Goal: Task Accomplishment & Management: Use online tool/utility

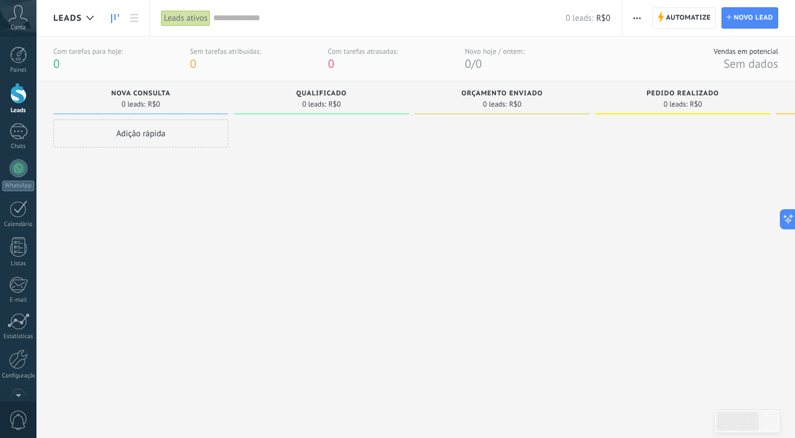
click at [203, 112] on div "Nova consulta 0 leads: R$0" at bounding box center [140, 97] width 175 height 33
click at [16, 275] on div "Painel Leads Chats WhatsApp Clientes" at bounding box center [18, 239] width 36 height 384
click at [693, 16] on span "Automatize" at bounding box center [688, 18] width 45 height 20
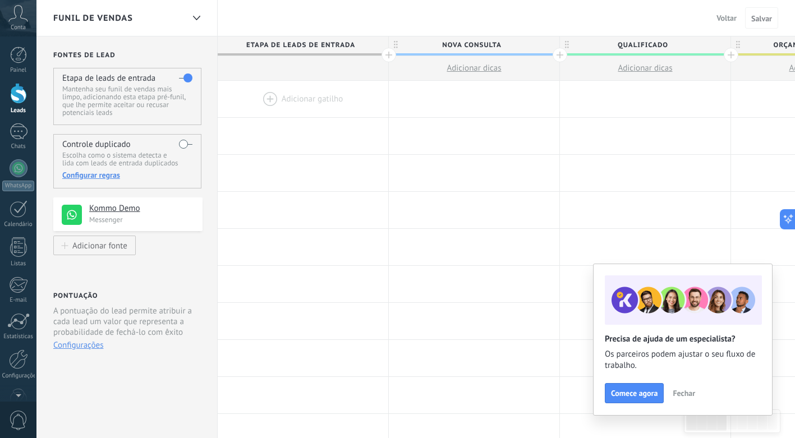
click at [681, 390] on span "Fechar" at bounding box center [684, 394] width 22 height 8
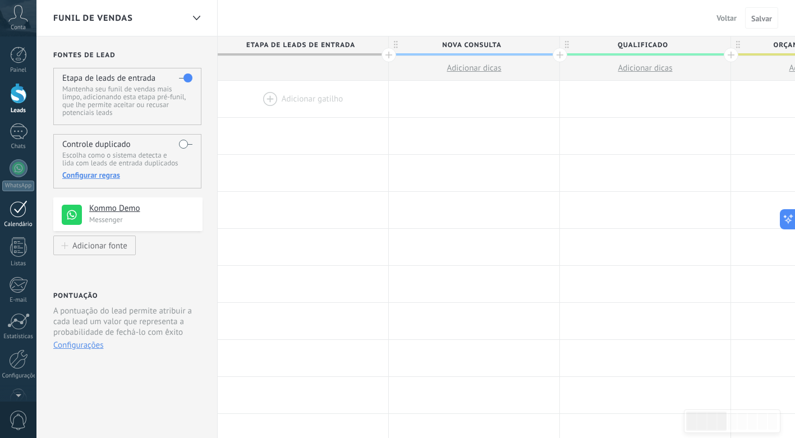
click at [15, 212] on div at bounding box center [19, 208] width 18 height 17
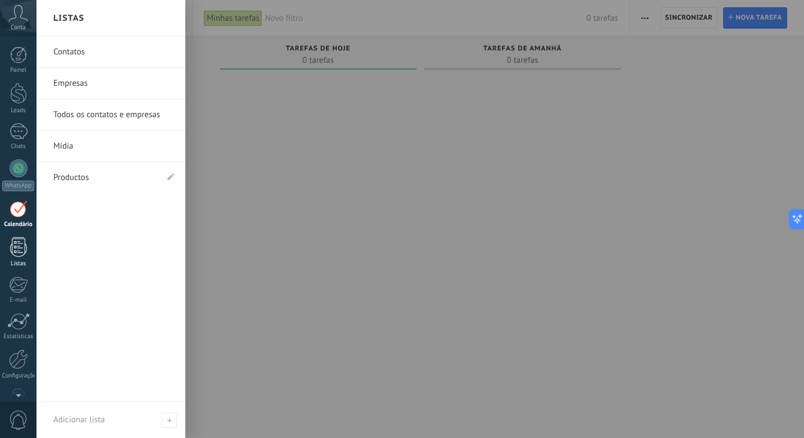
click at [12, 252] on div at bounding box center [18, 247] width 17 height 20
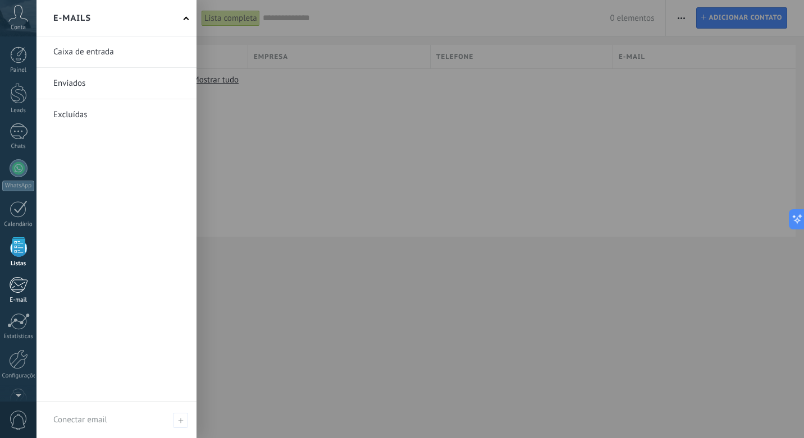
click at [19, 291] on div at bounding box center [18, 285] width 19 height 17
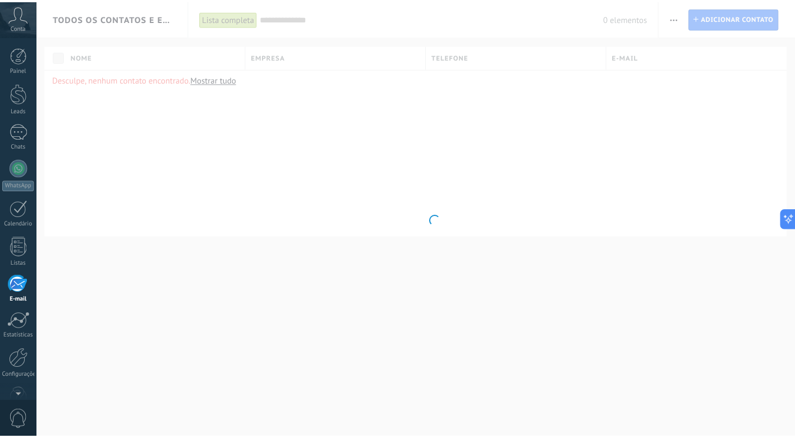
scroll to position [29, 0]
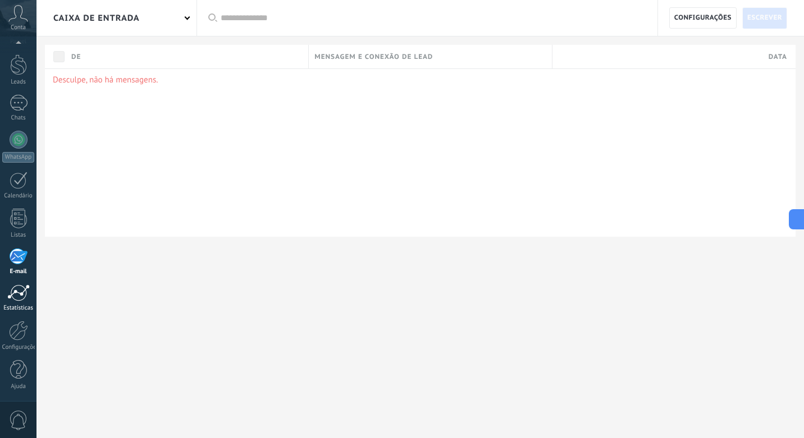
click at [20, 292] on div at bounding box center [18, 293] width 22 height 17
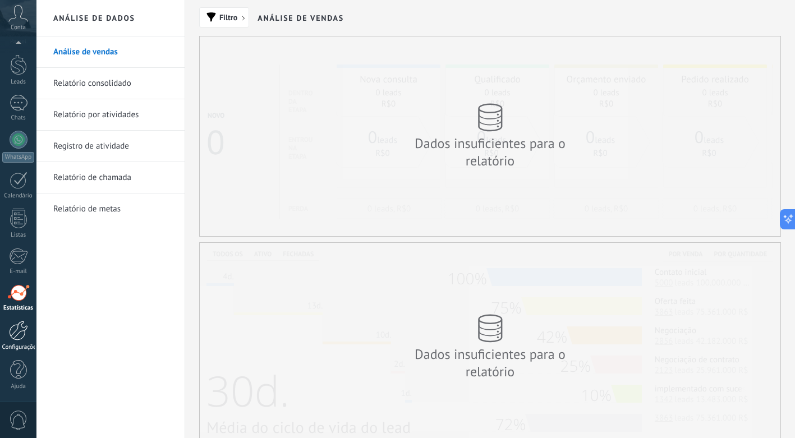
click at [16, 322] on div at bounding box center [18, 331] width 19 height 20
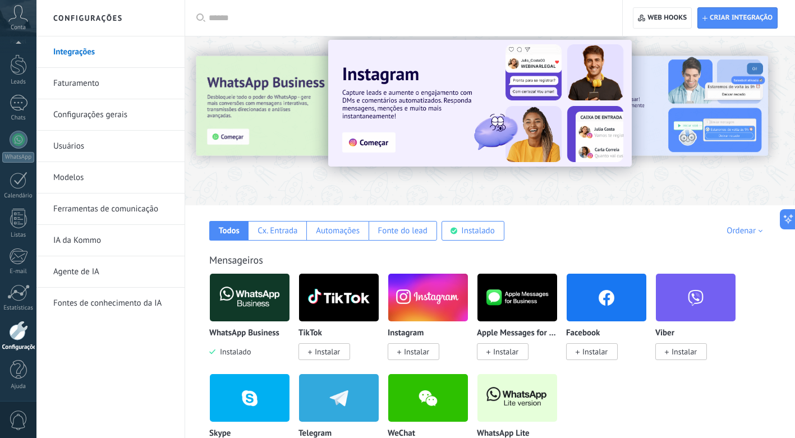
scroll to position [16, 0]
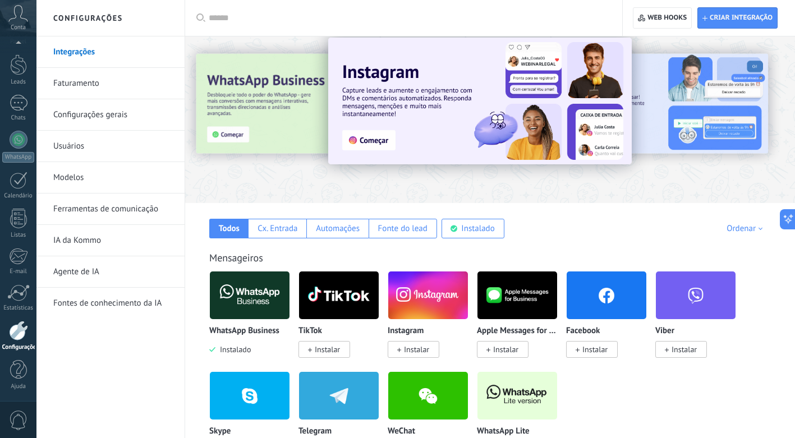
click at [95, 278] on link "Agente de IA" at bounding box center [113, 272] width 120 height 31
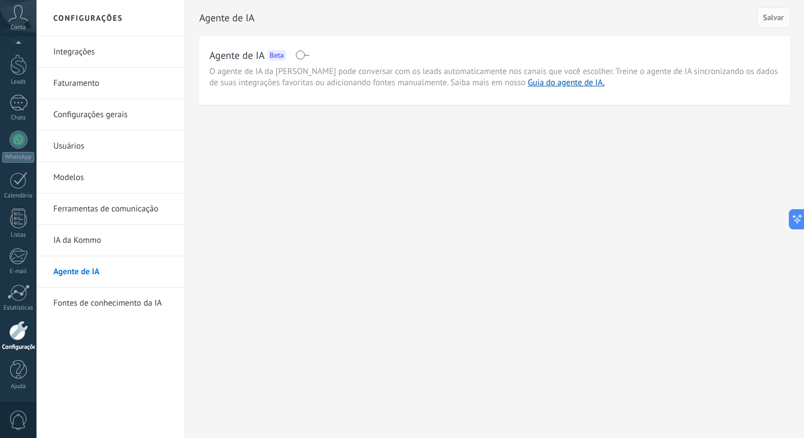
click at [298, 55] on span at bounding box center [302, 55] width 14 height 9
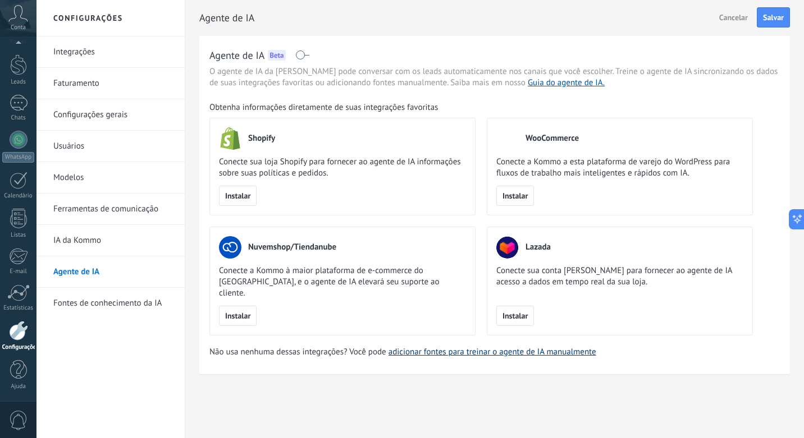
click at [519, 347] on link "adicionar fontes para treinar o agente de IA manualmente" at bounding box center [492, 352] width 208 height 11
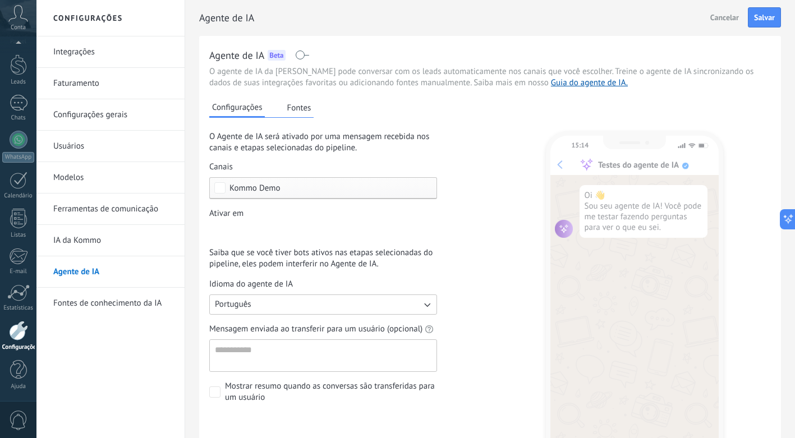
click at [0, 0] on div "Etapa de leads de entrada Nova consulta Qualificado Orçamento enviado Pedido re…" at bounding box center [0, 0] width 0 height 0
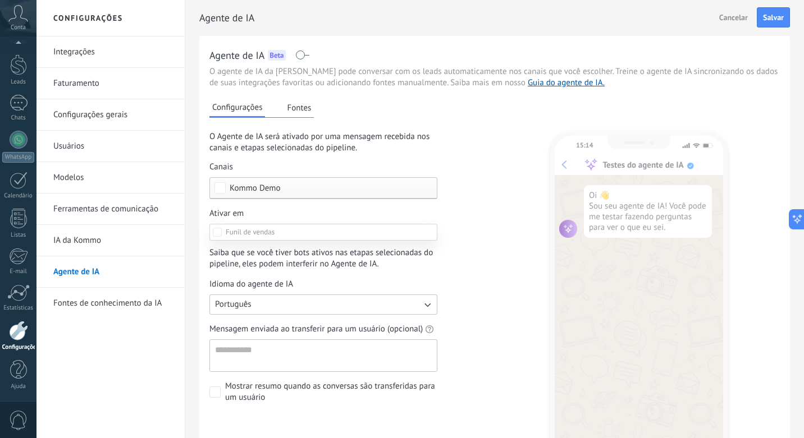
click at [260, 231] on span at bounding box center [250, 232] width 49 height 10
click at [487, 264] on div at bounding box center [419, 219] width 767 height 438
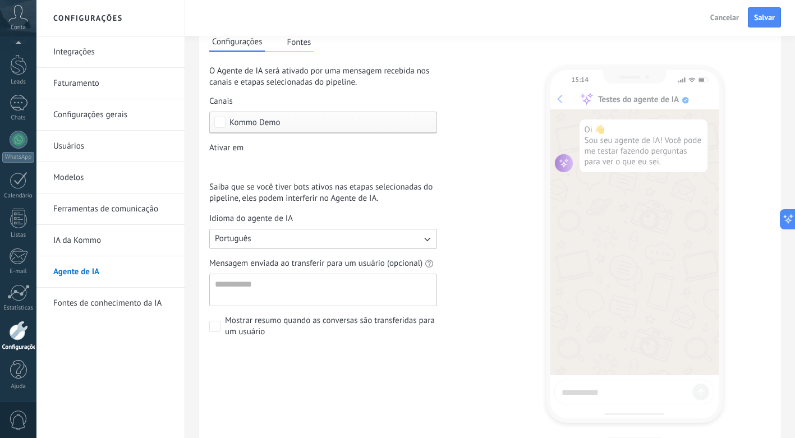
scroll to position [66, 0]
click at [0, 0] on div "Etapa de leads de entrada Nova consulta Qualificado Orçamento enviado Pedido re…" at bounding box center [0, 0] width 0 height 0
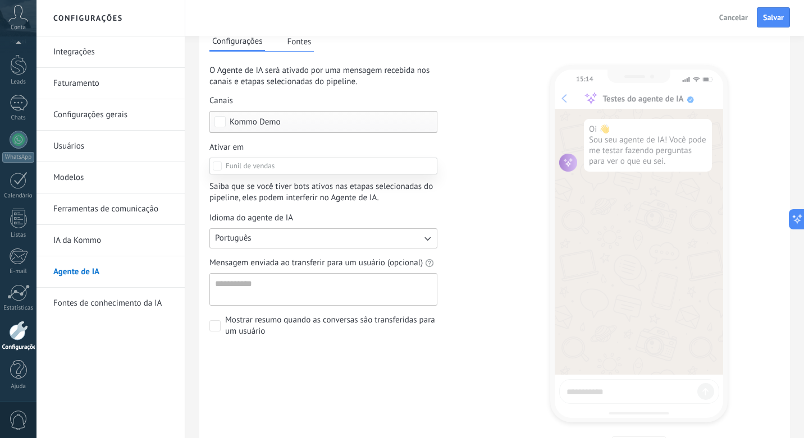
click at [286, 166] on label at bounding box center [323, 166] width 228 height 17
click at [468, 200] on div at bounding box center [419, 219] width 767 height 438
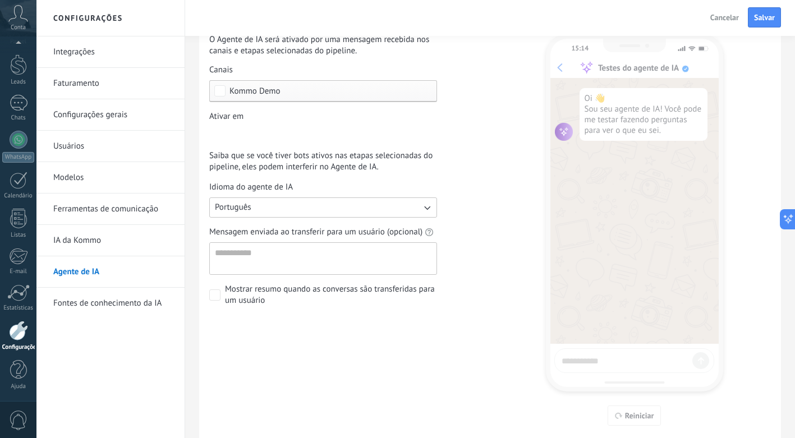
scroll to position [98, 0]
click at [291, 251] on textarea "Mensagem enviada ao transferir para um usuário (opcional)" at bounding box center [322, 258] width 225 height 31
click at [611, 359] on div "15:14 Testes do agente de IA Oi 👋 Sou seu agente de IA! Você pode me testar faz…" at bounding box center [634, 214] width 177 height 421
click at [311, 257] on textarea "Mensagem enviada ao transferir para um usuário (opcional)" at bounding box center [322, 258] width 225 height 31
type textarea "***"
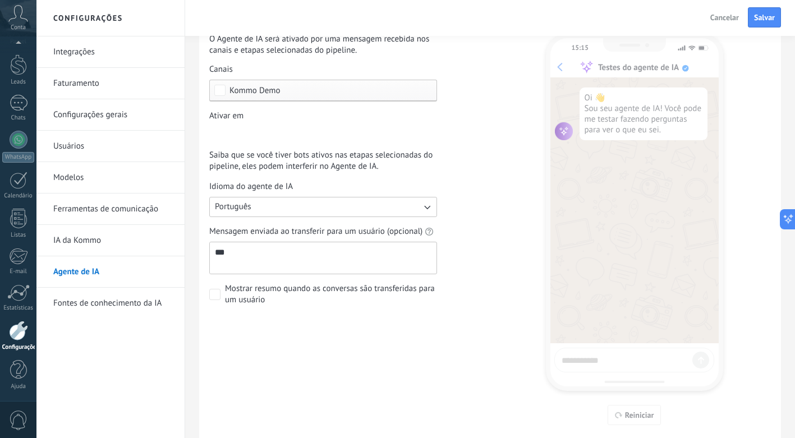
click at [213, 296] on span at bounding box center [214, 294] width 11 height 11
click at [757, 25] on button "Salvar" at bounding box center [764, 17] width 33 height 20
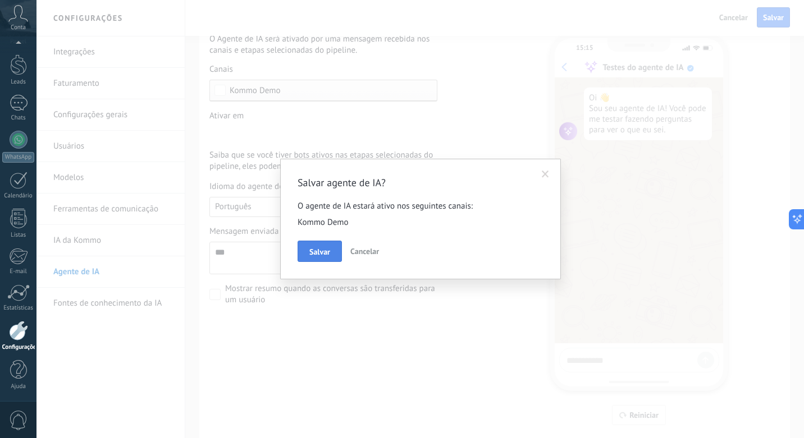
click at [337, 258] on button "Salvar" at bounding box center [320, 251] width 44 height 21
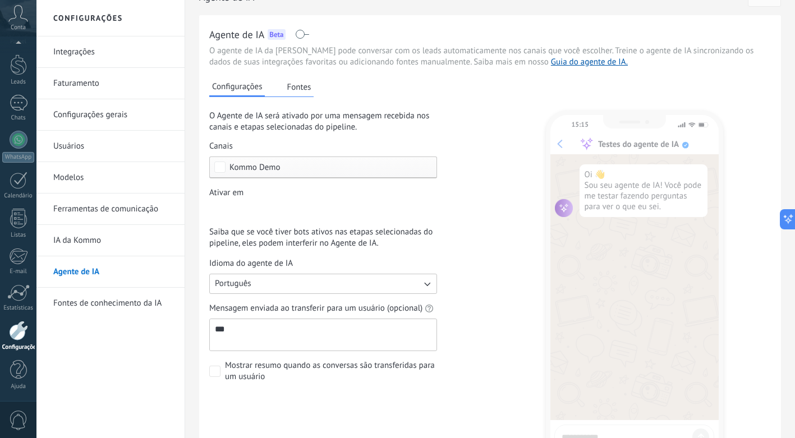
scroll to position [16, 0]
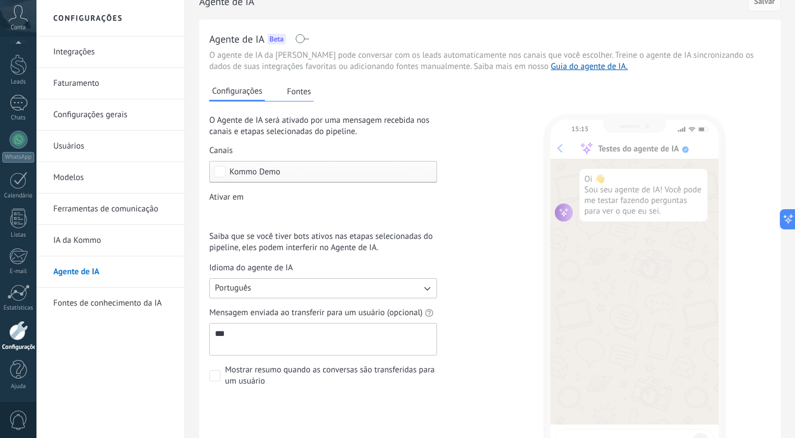
click at [80, 234] on link "IA da Kommo" at bounding box center [113, 240] width 120 height 31
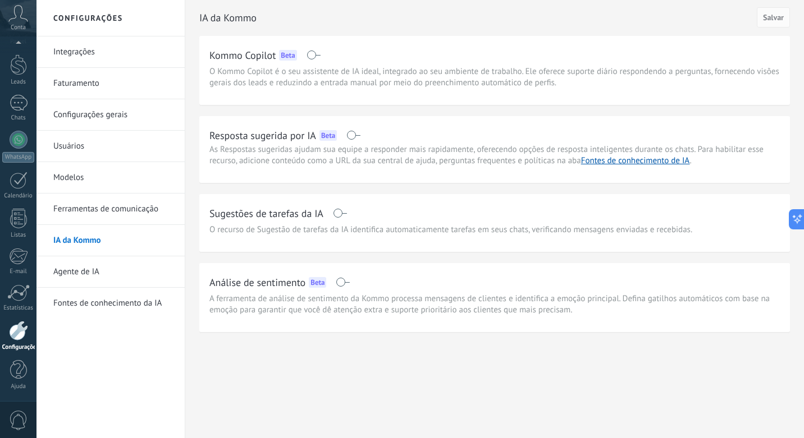
click at [348, 140] on div "Resposta sugerida por IA Beta" at bounding box center [494, 135] width 570 height 18
click at [353, 135] on span at bounding box center [353, 135] width 14 height 9
click at [348, 136] on span at bounding box center [353, 135] width 14 height 9
click at [340, 209] on span at bounding box center [340, 213] width 14 height 9
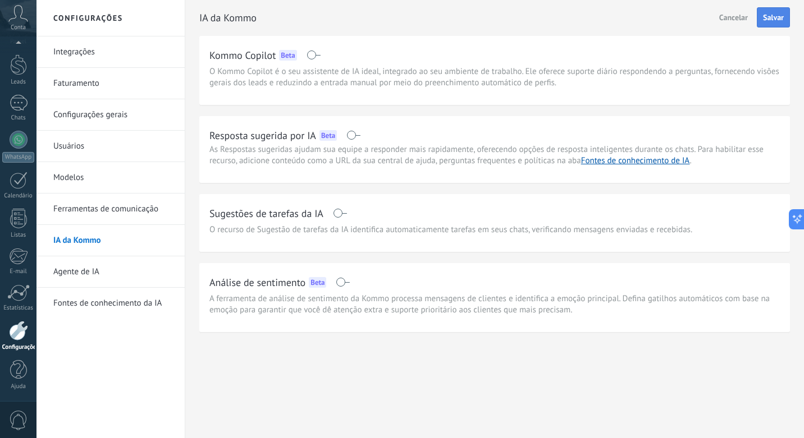
click at [773, 15] on span "Salvar" at bounding box center [773, 17] width 21 height 8
click at [67, 296] on link "Fontes de conhecimento da IA" at bounding box center [113, 303] width 120 height 31
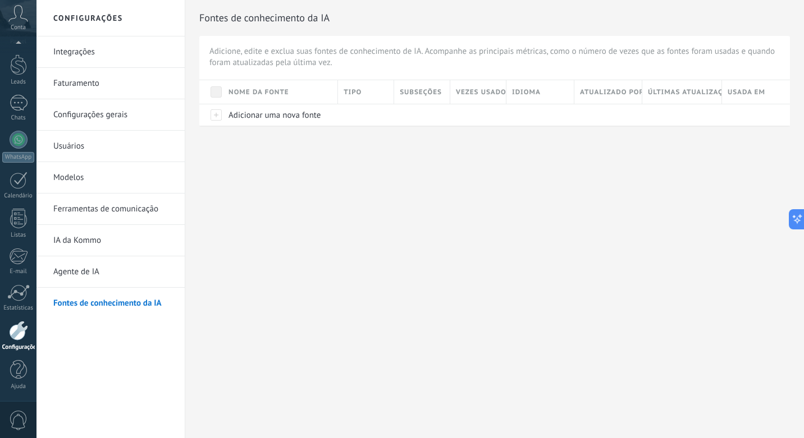
click at [68, 243] on link "IA da Kommo" at bounding box center [113, 240] width 120 height 31
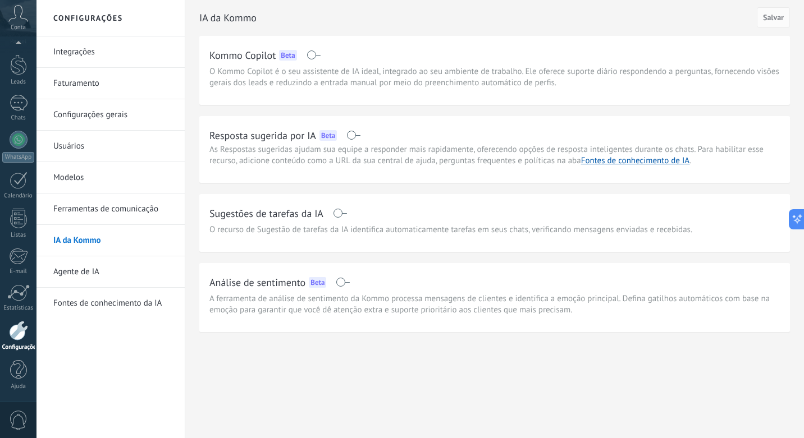
click at [70, 276] on link "Agente de IA" at bounding box center [113, 272] width 120 height 31
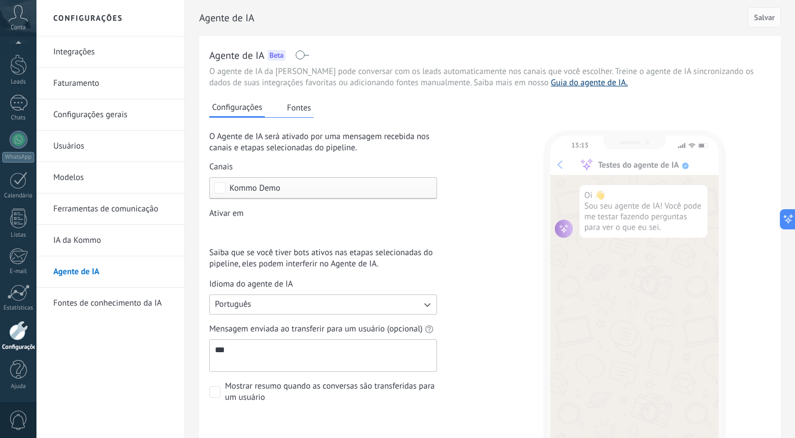
click at [551, 86] on link "Guia do agente de IA." at bounding box center [589, 82] width 77 height 11
